Goal: Transaction & Acquisition: Purchase product/service

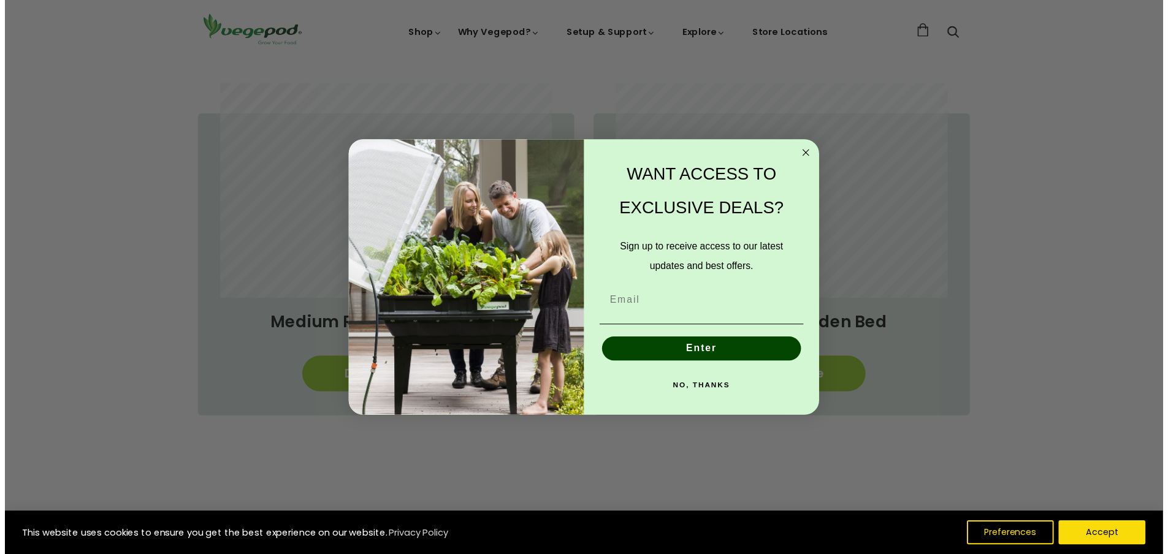
scroll to position [0, 228]
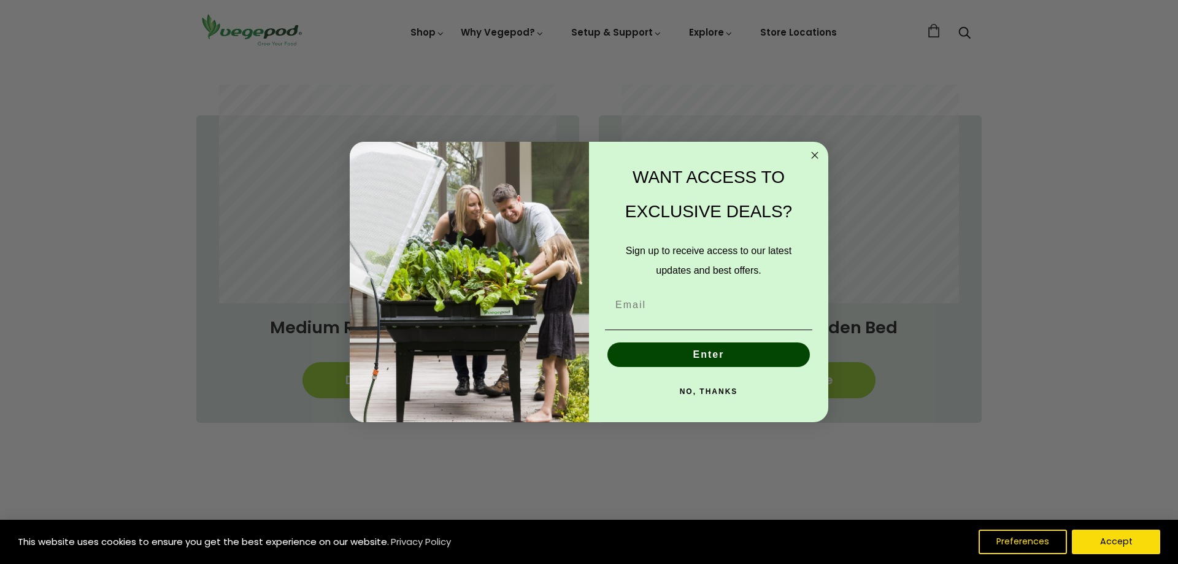
click at [815, 154] on circle "Close dialog" at bounding box center [815, 155] width 14 height 14
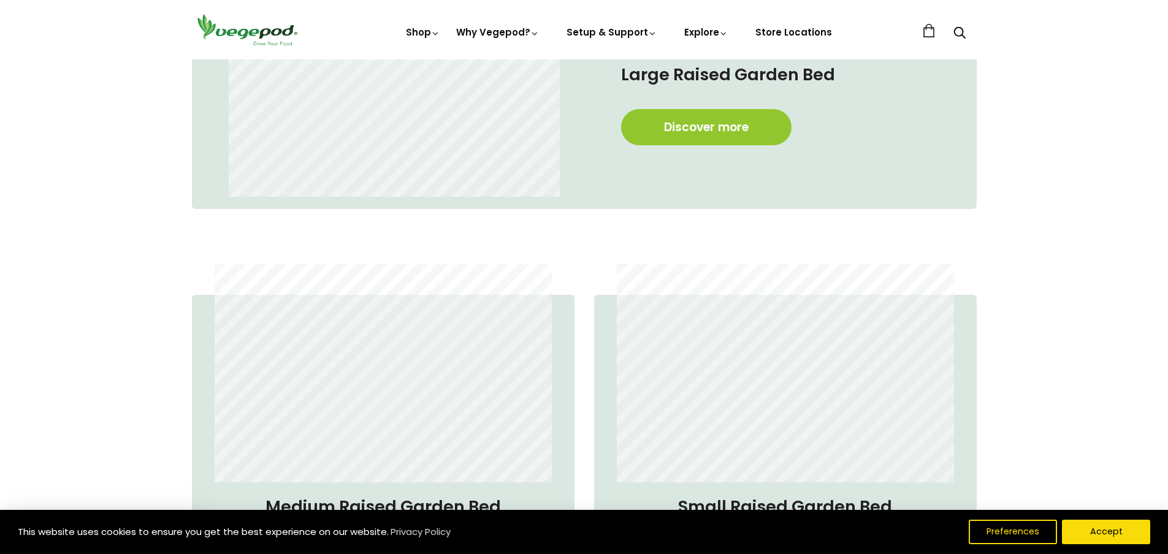
scroll to position [859, 0]
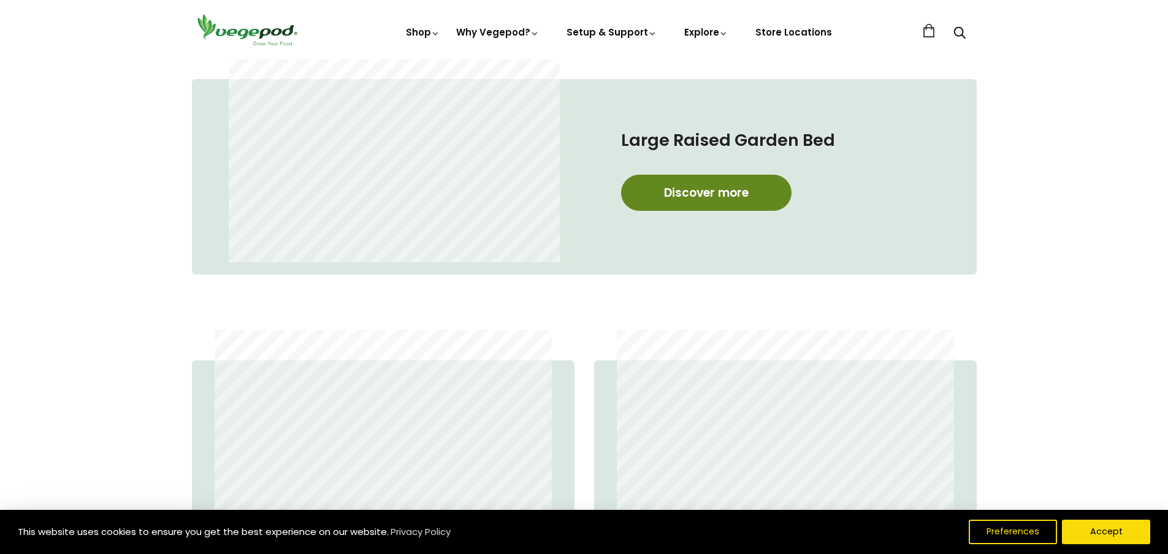
click at [694, 191] on link "Discover more" at bounding box center [706, 193] width 171 height 36
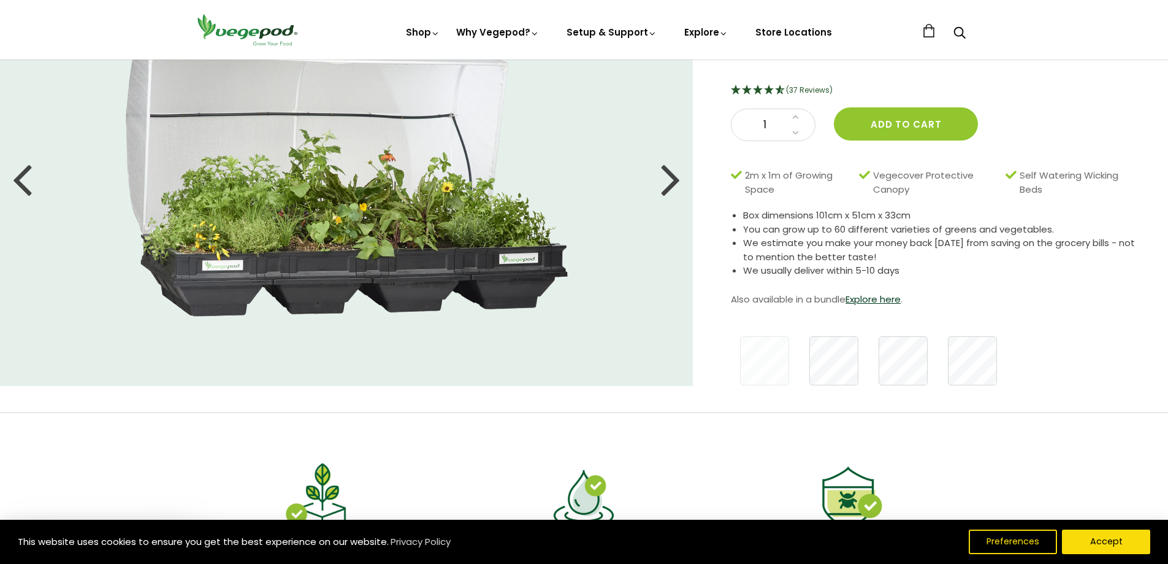
scroll to position [61, 0]
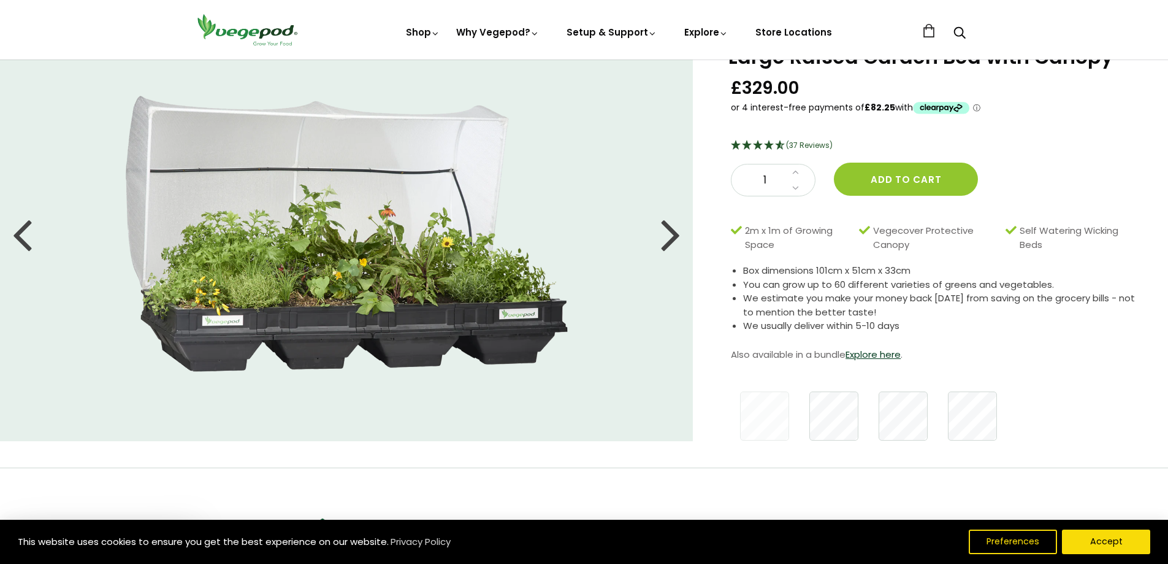
click at [674, 239] on div at bounding box center [671, 233] width 20 height 55
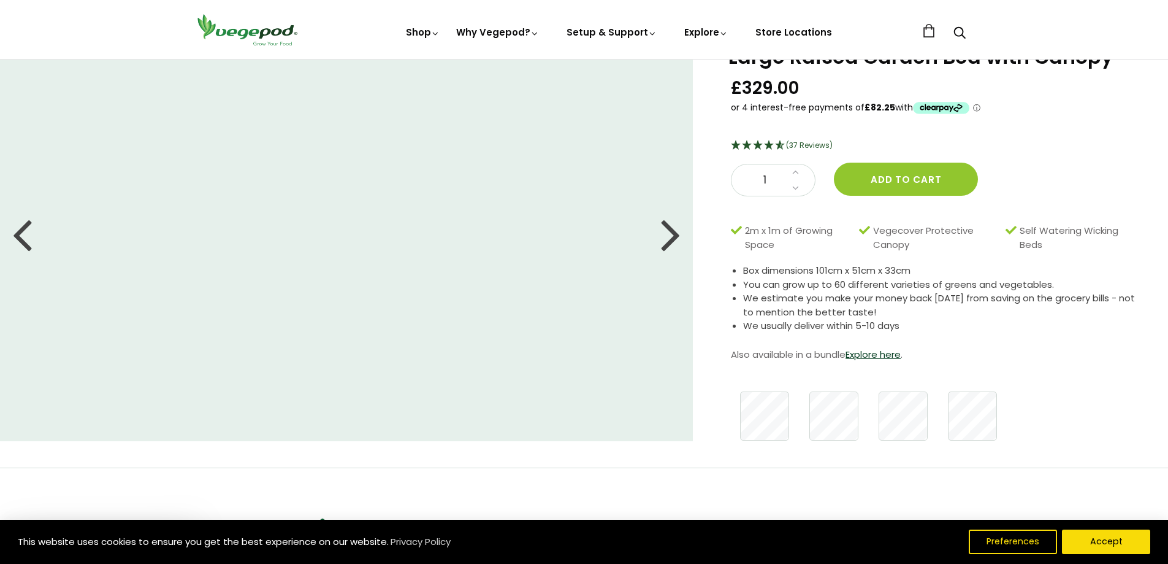
click at [674, 239] on div at bounding box center [671, 233] width 20 height 55
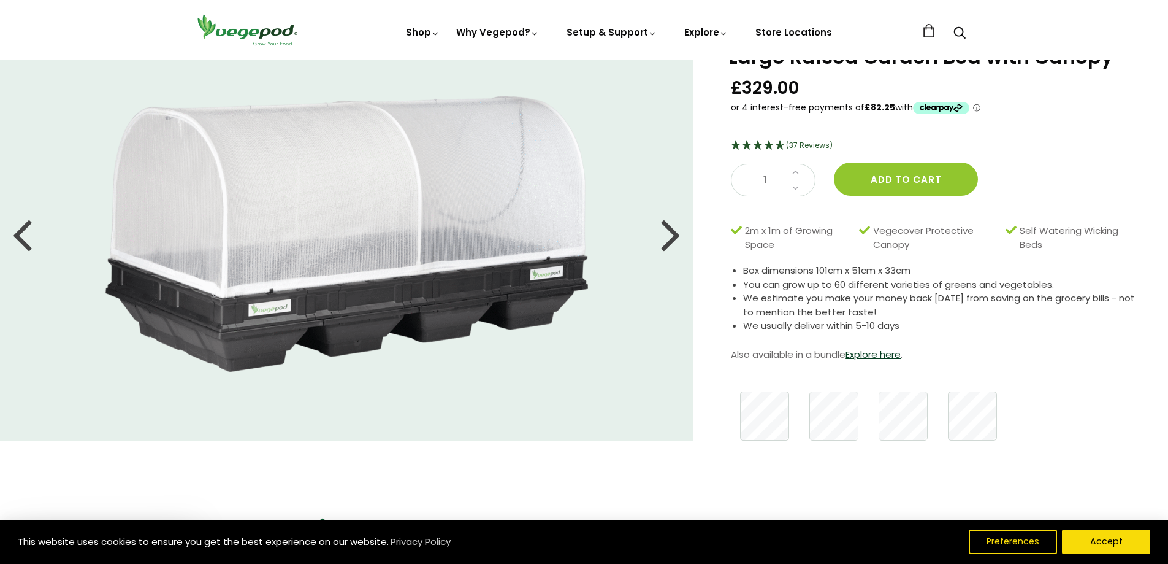
click at [674, 239] on div at bounding box center [671, 233] width 20 height 55
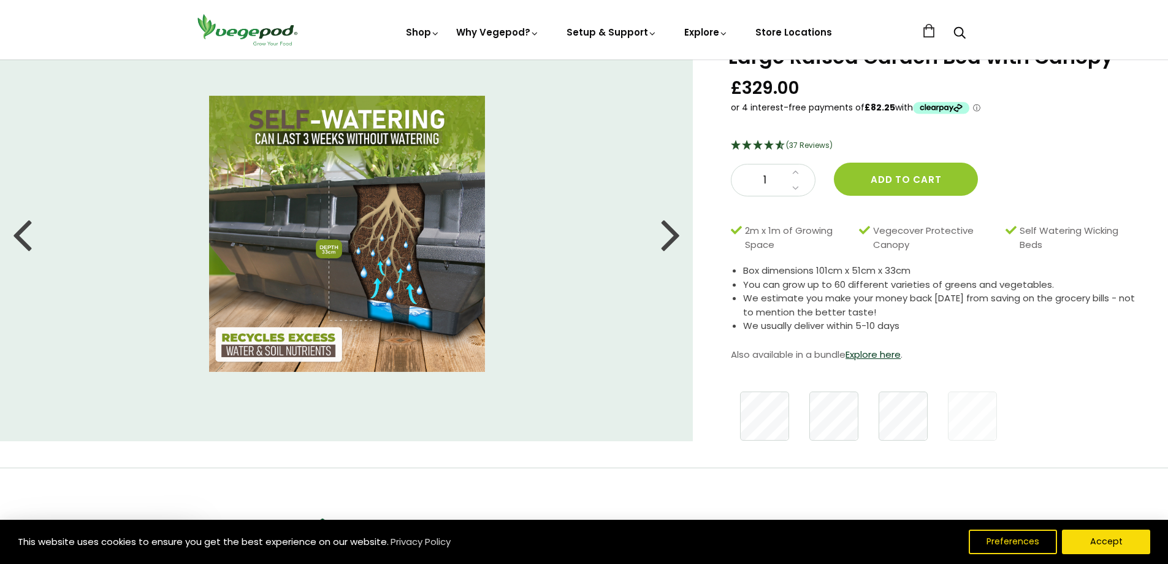
click at [674, 239] on div at bounding box center [671, 233] width 20 height 55
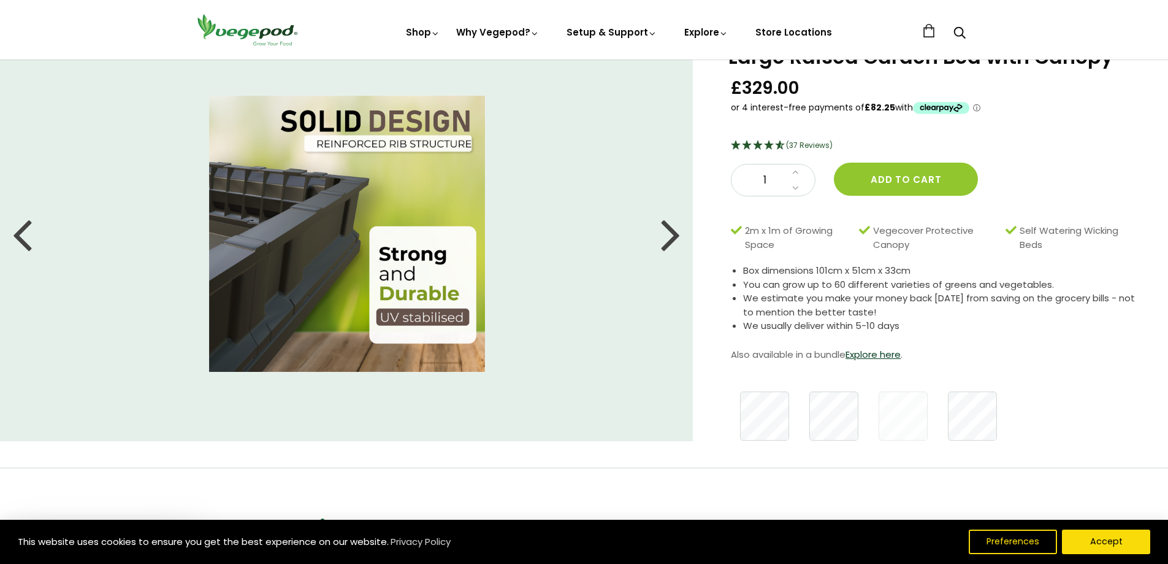
click at [674, 239] on div at bounding box center [671, 233] width 20 height 55
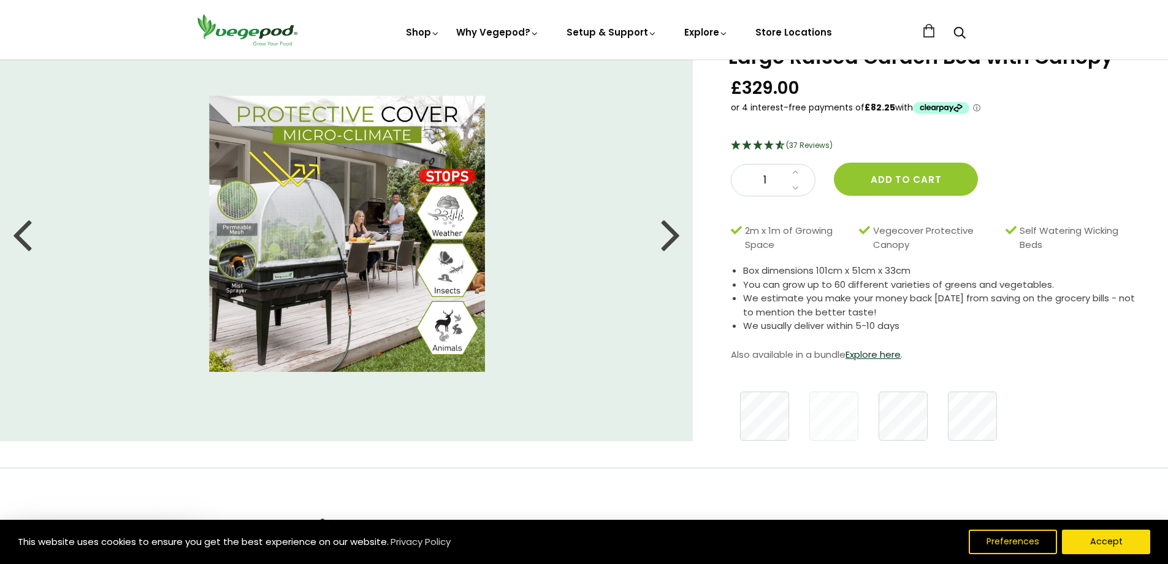
click at [674, 239] on div at bounding box center [671, 233] width 20 height 55
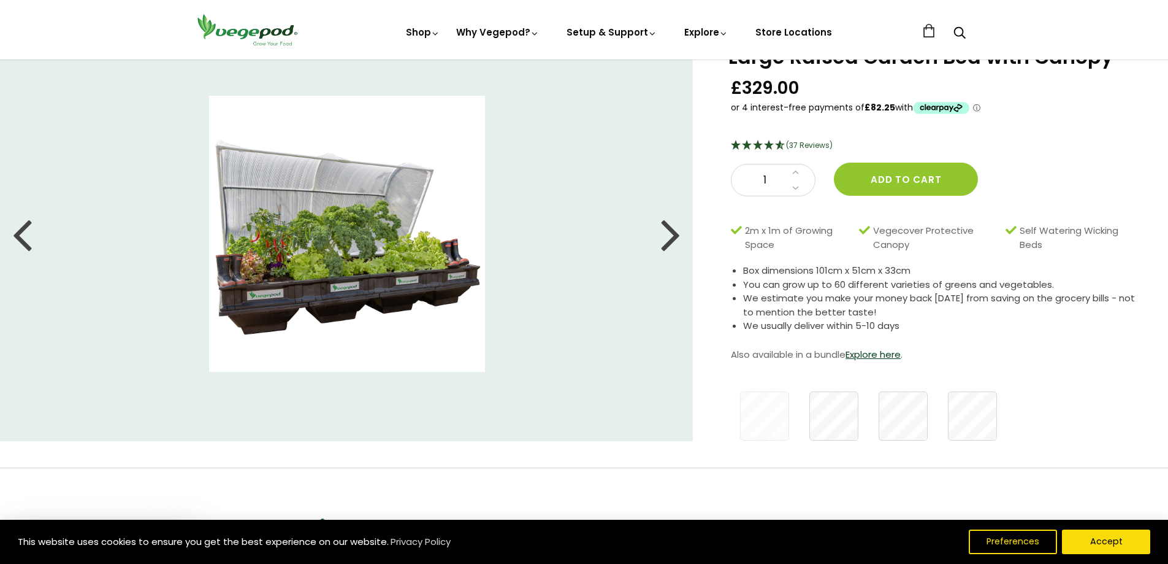
click at [674, 239] on div at bounding box center [671, 233] width 20 height 55
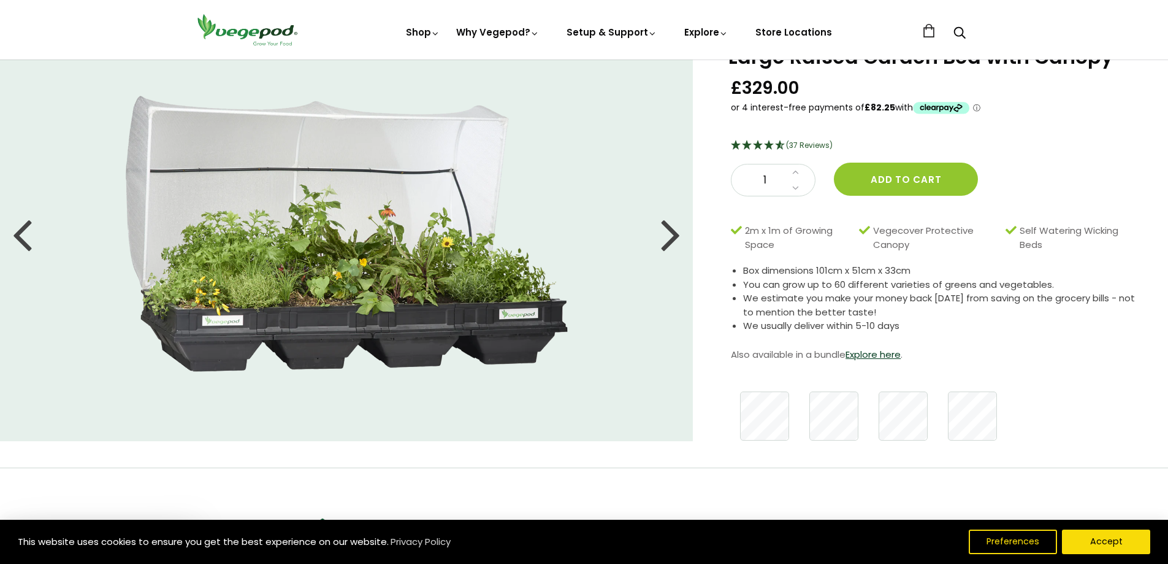
click at [674, 239] on div at bounding box center [671, 233] width 20 height 55
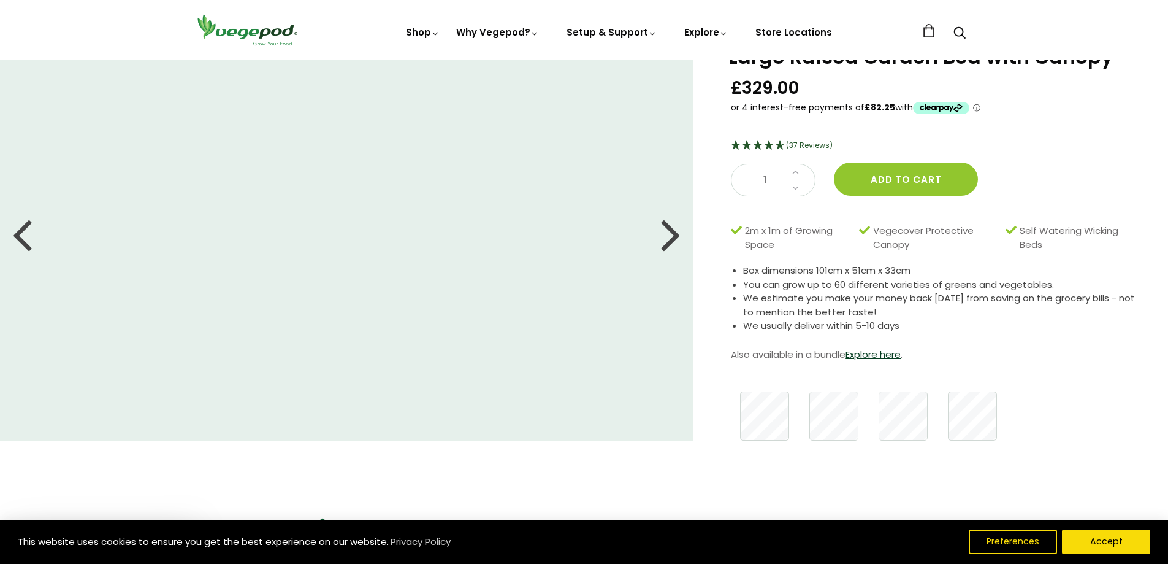
click at [674, 239] on div at bounding box center [671, 233] width 20 height 55
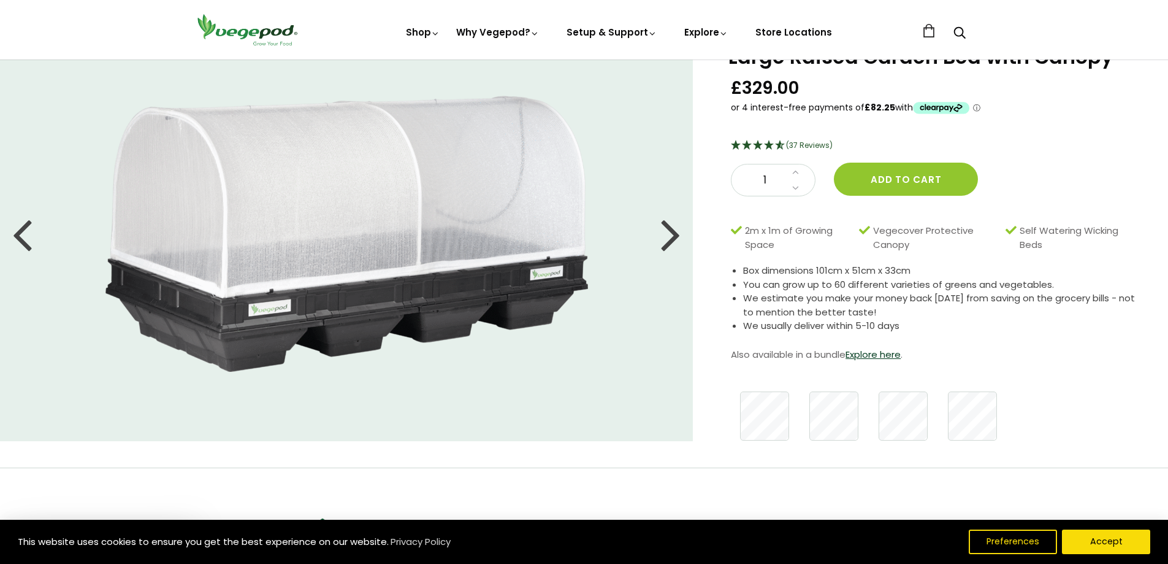
click at [674, 239] on div at bounding box center [671, 233] width 20 height 55
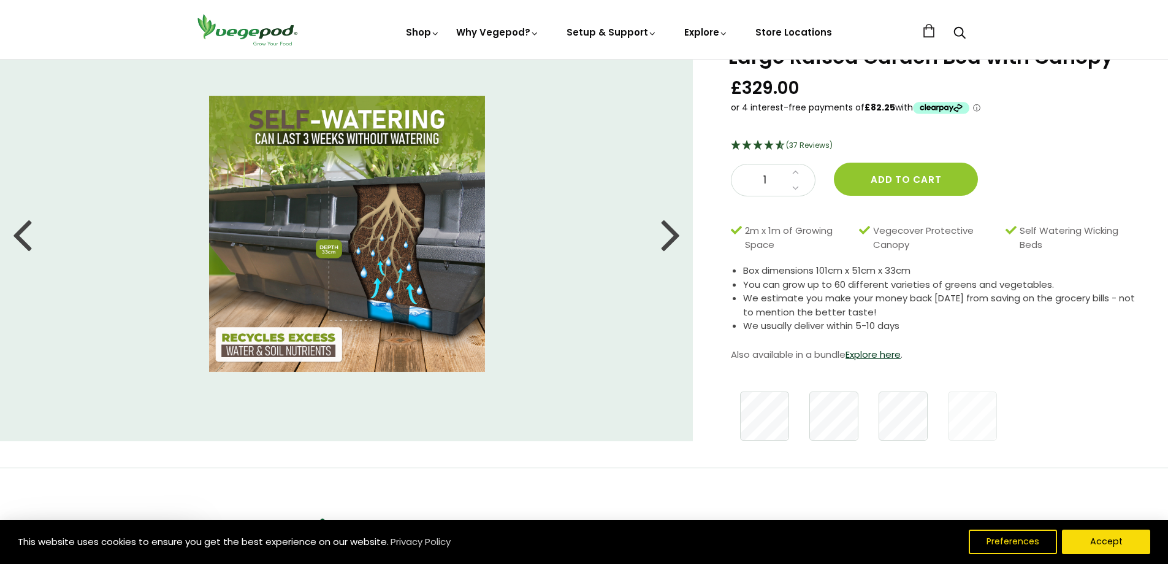
click at [674, 239] on div at bounding box center [671, 233] width 20 height 55
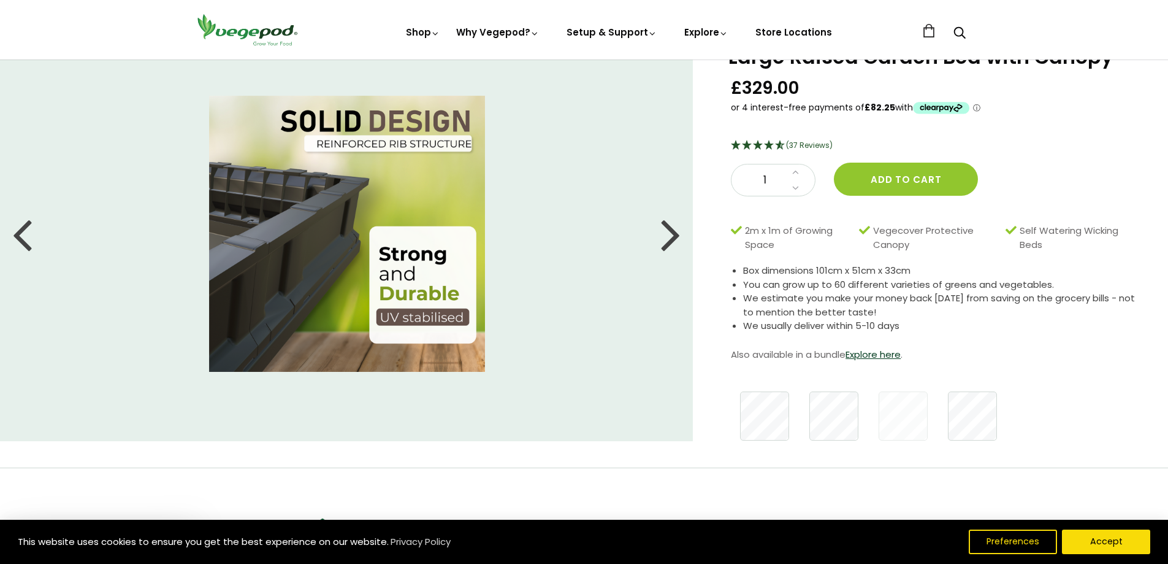
click at [674, 239] on div at bounding box center [671, 233] width 20 height 55
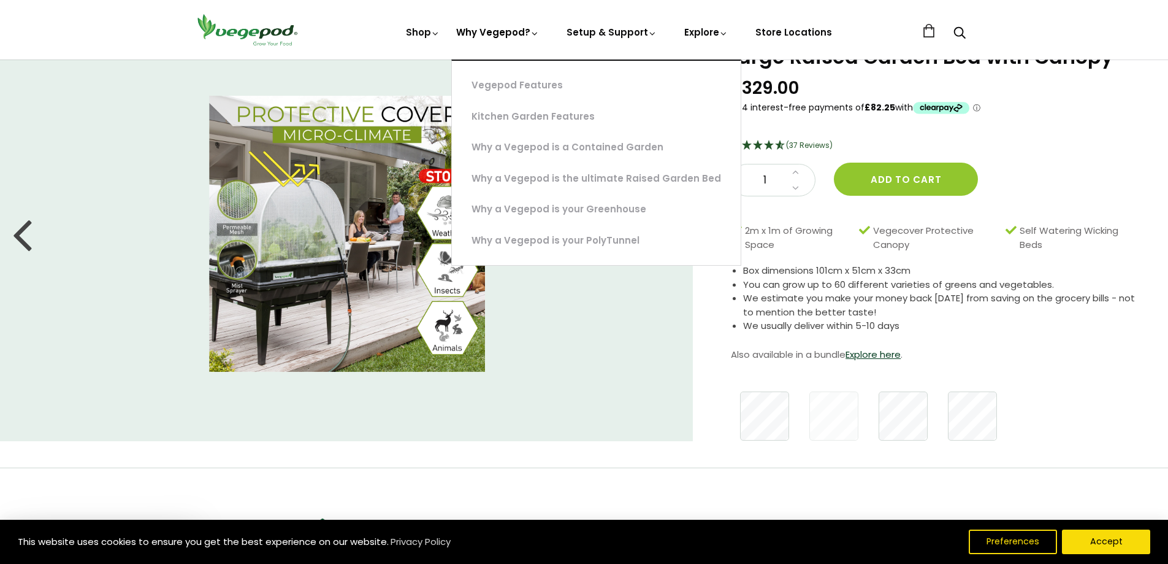
scroll to position [0, 0]
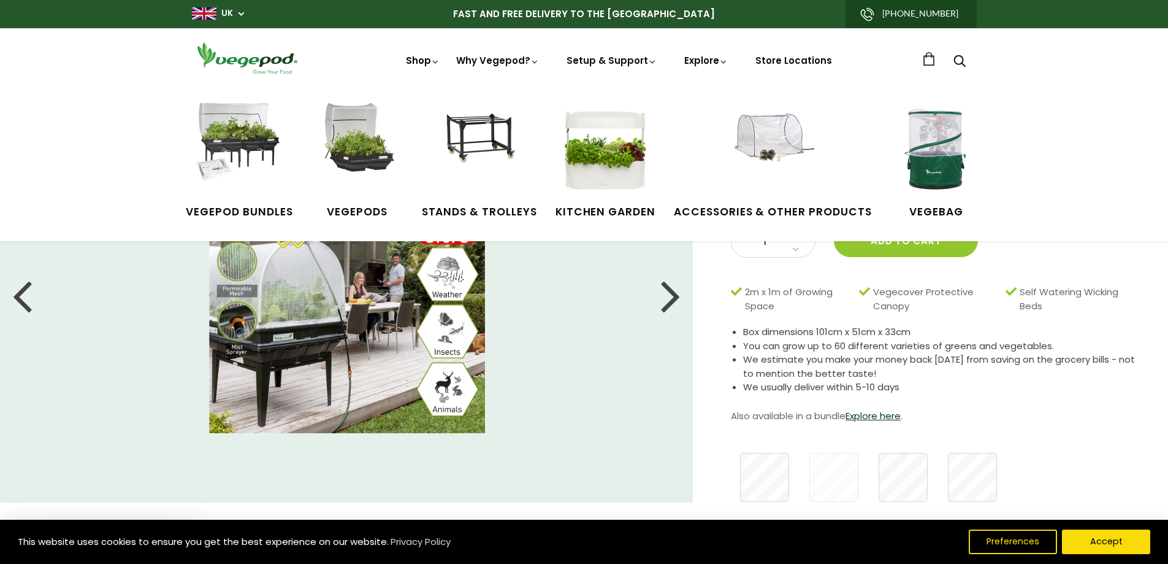
click at [429, 59] on link "Shop" at bounding box center [423, 77] width 34 height 47
